Goal: Information Seeking & Learning: Learn about a topic

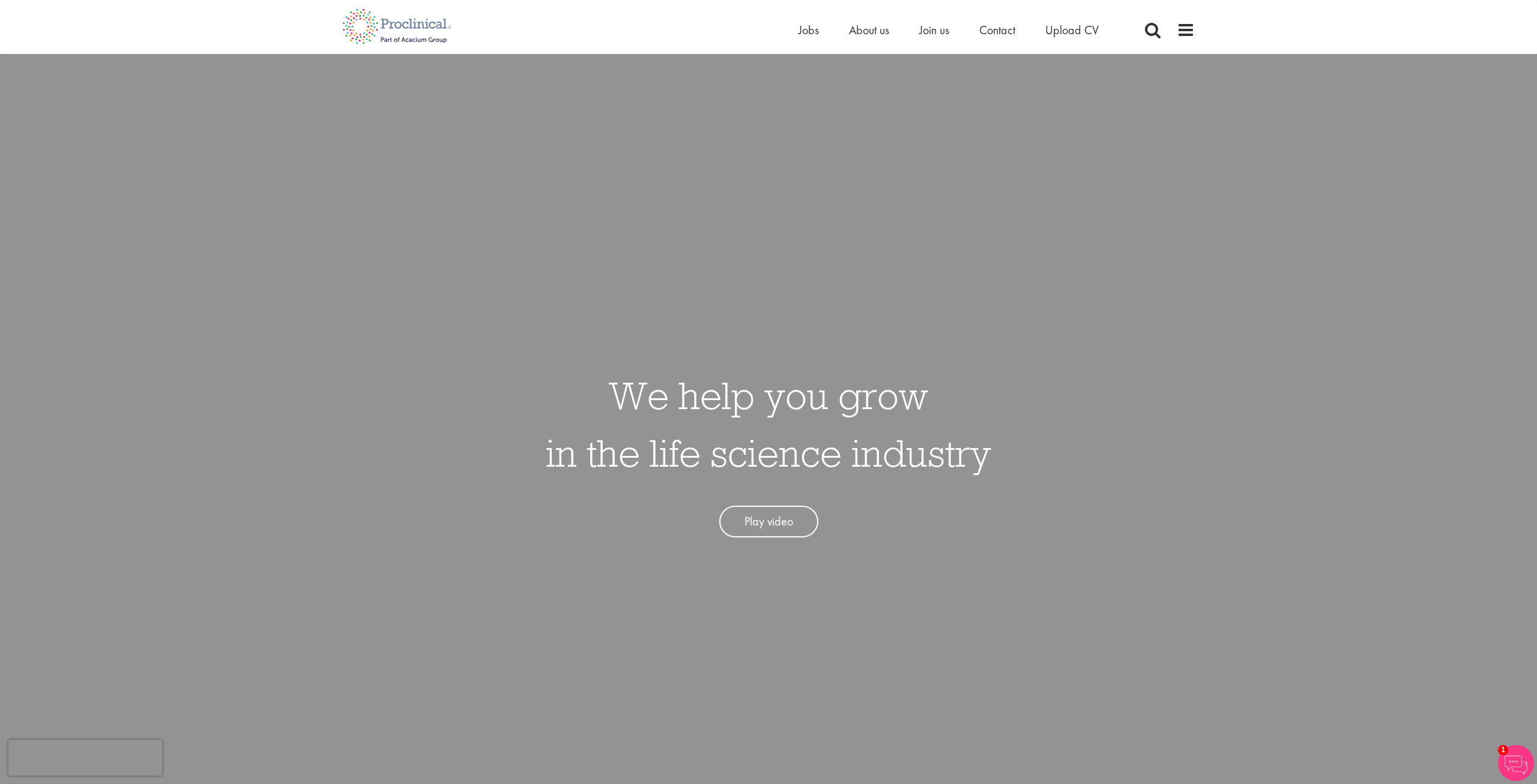
click at [806, 34] on span "Jobs" at bounding box center [808, 30] width 20 height 16
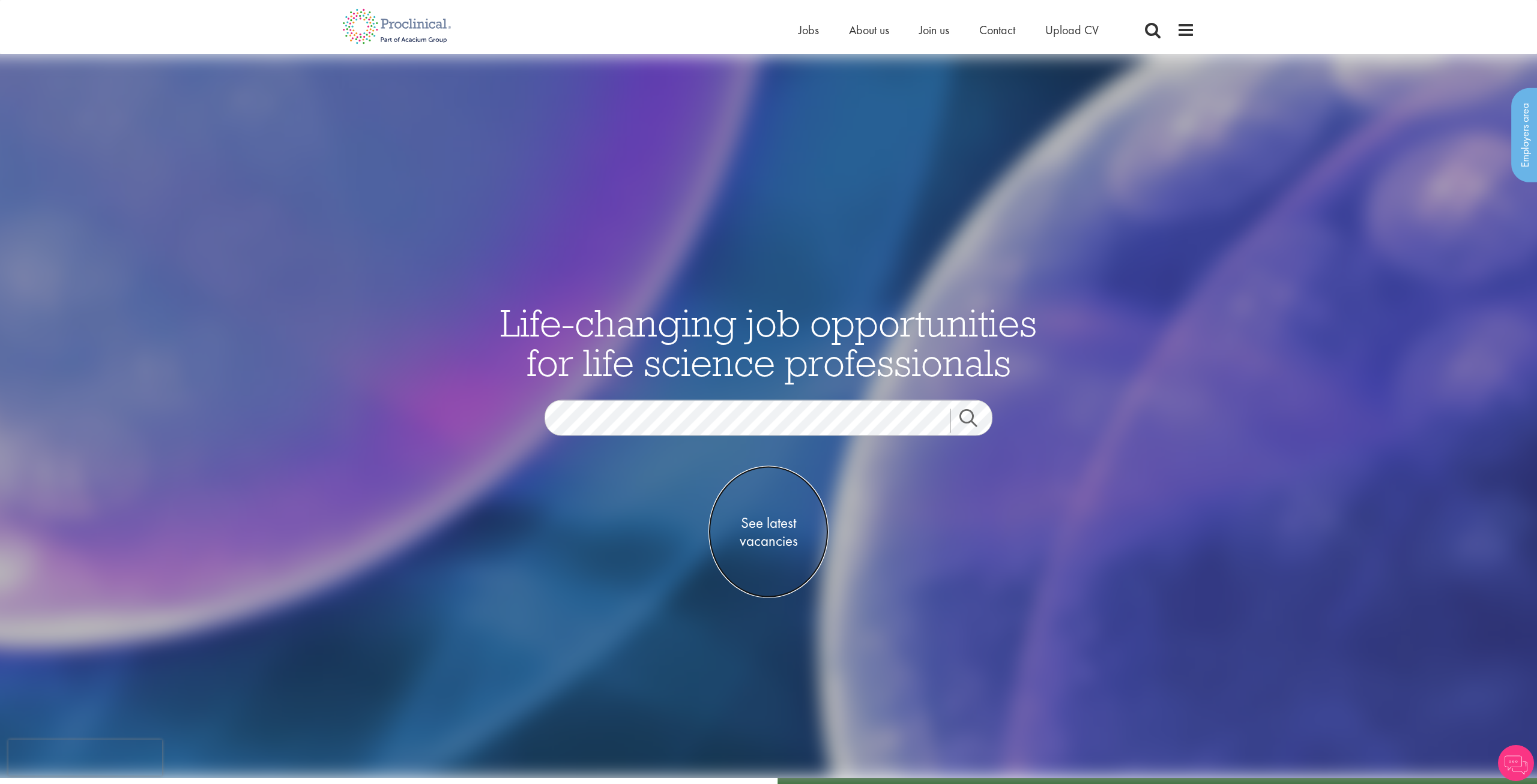
click at [775, 526] on span "See latest vacancies" at bounding box center [768, 531] width 120 height 36
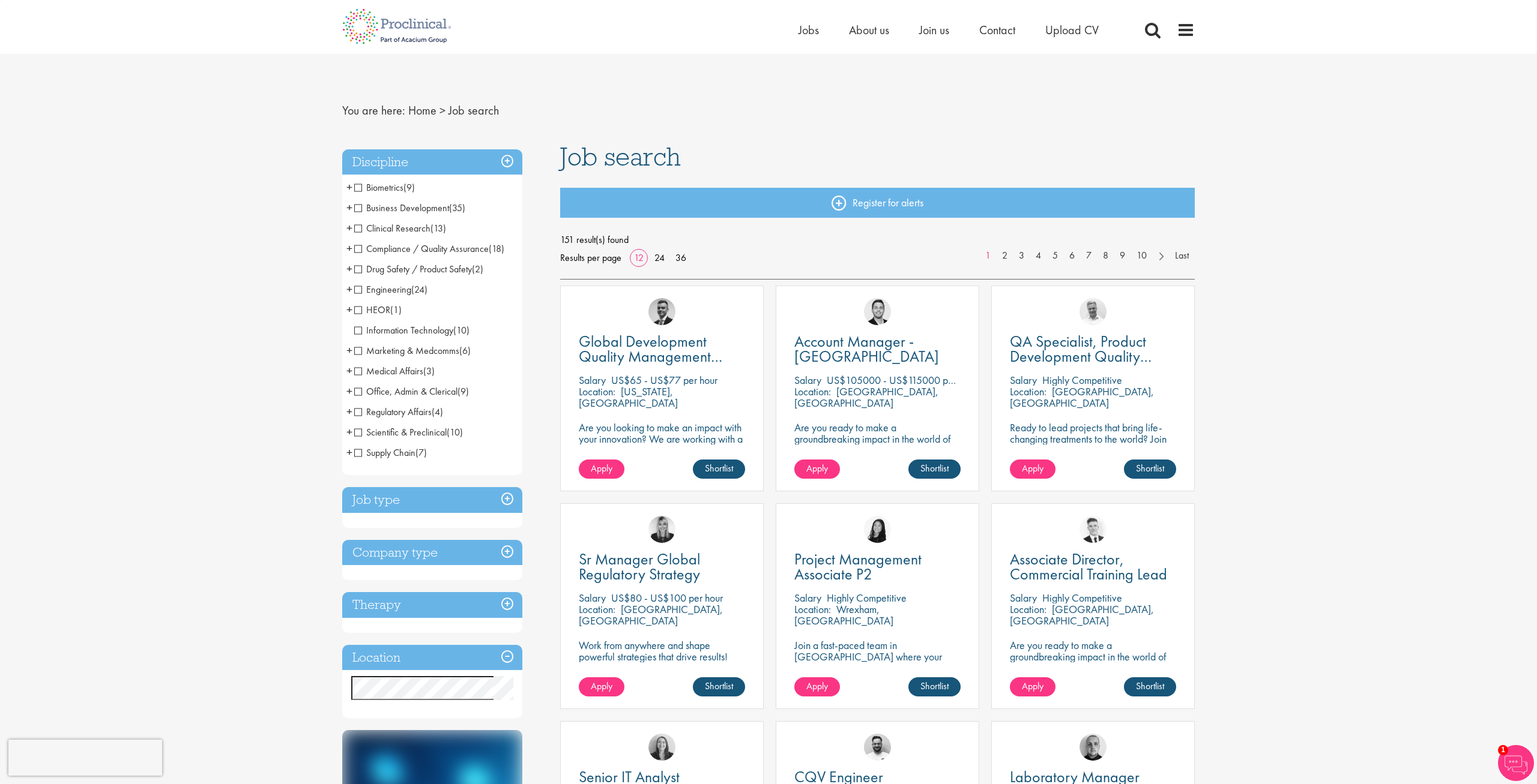
click at [378, 291] on span "Engineering" at bounding box center [383, 289] width 57 height 13
